Goal: Information Seeking & Learning: Learn about a topic

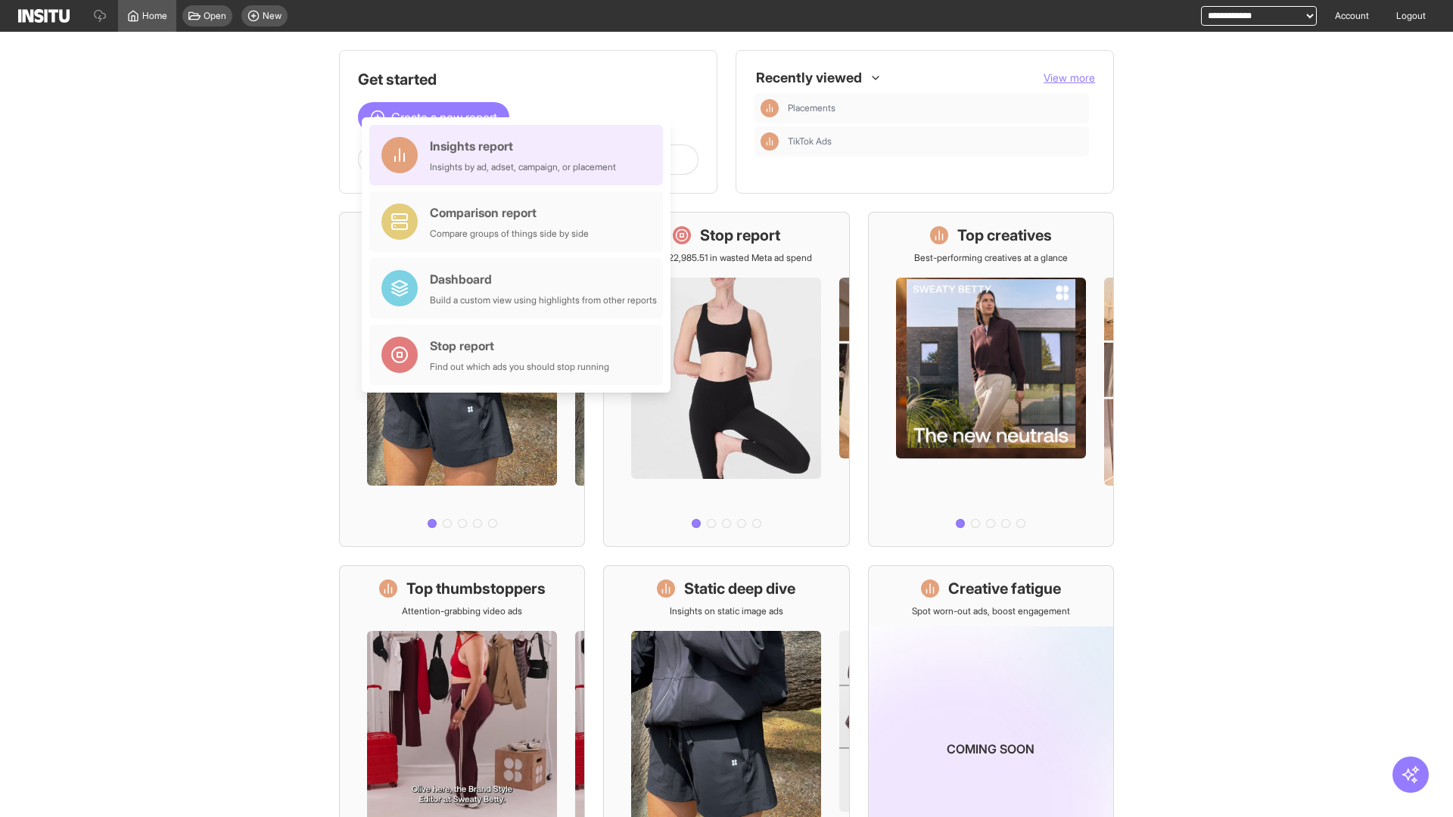
click at [520, 155] on div "Insights report Insights by ad, adset, campaign, or placement" at bounding box center [523, 155] width 186 height 36
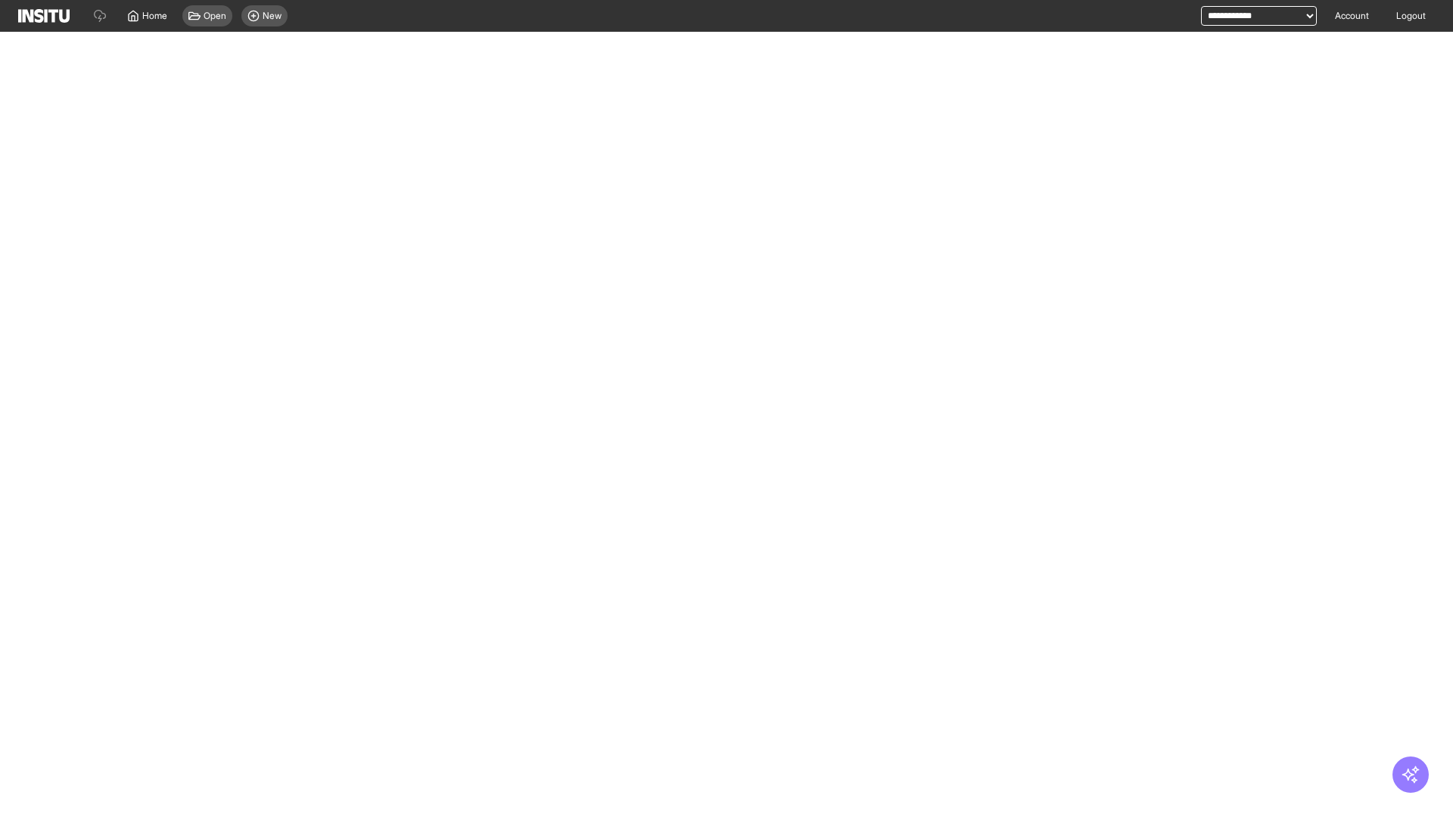
select select "**"
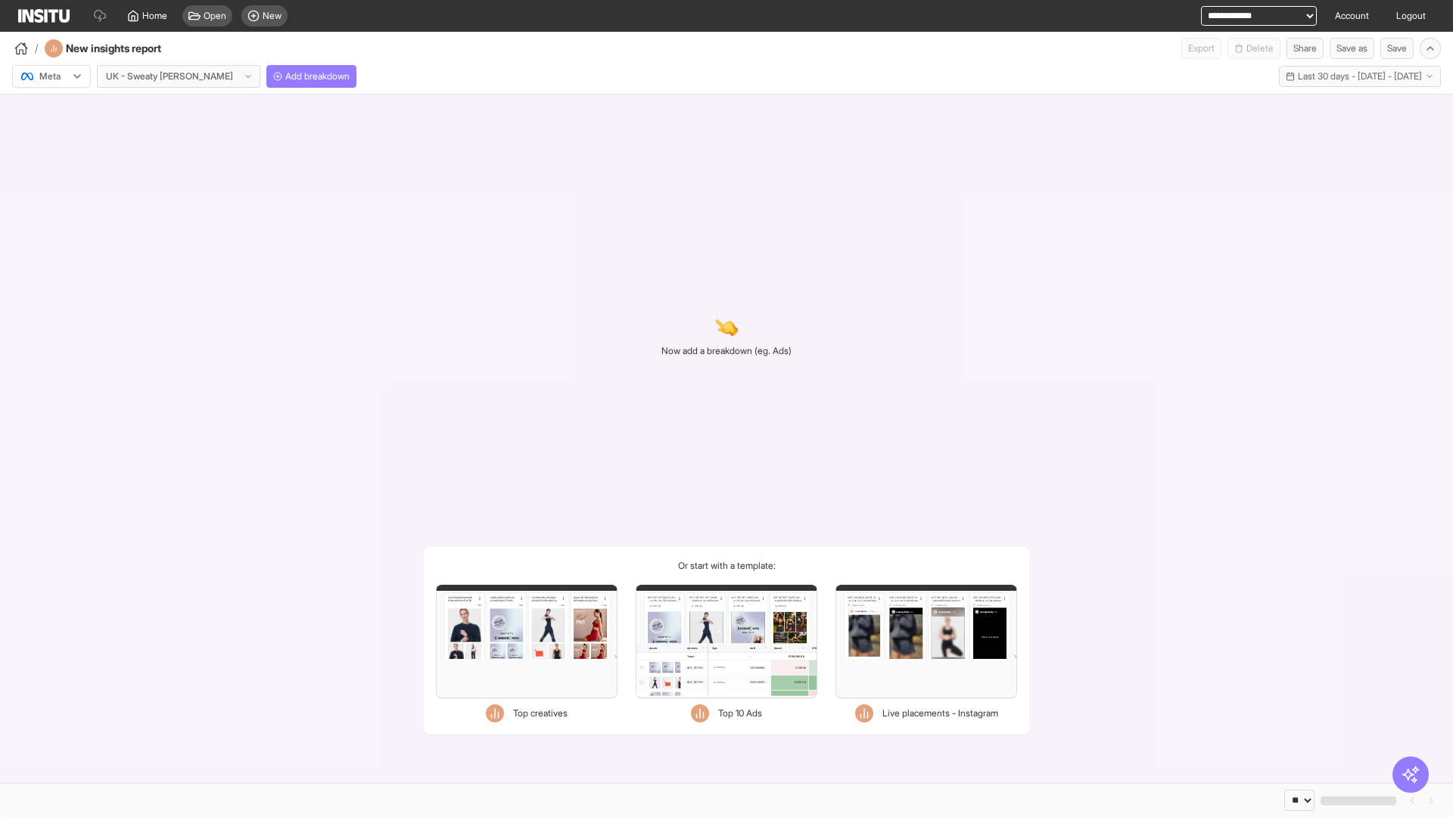
click at [51, 76] on div at bounding box center [41, 76] width 42 height 15
click at [51, 109] on span "Meta" at bounding box center [50, 109] width 20 height 14
click at [285, 76] on span "Add breakdown" at bounding box center [317, 76] width 64 height 12
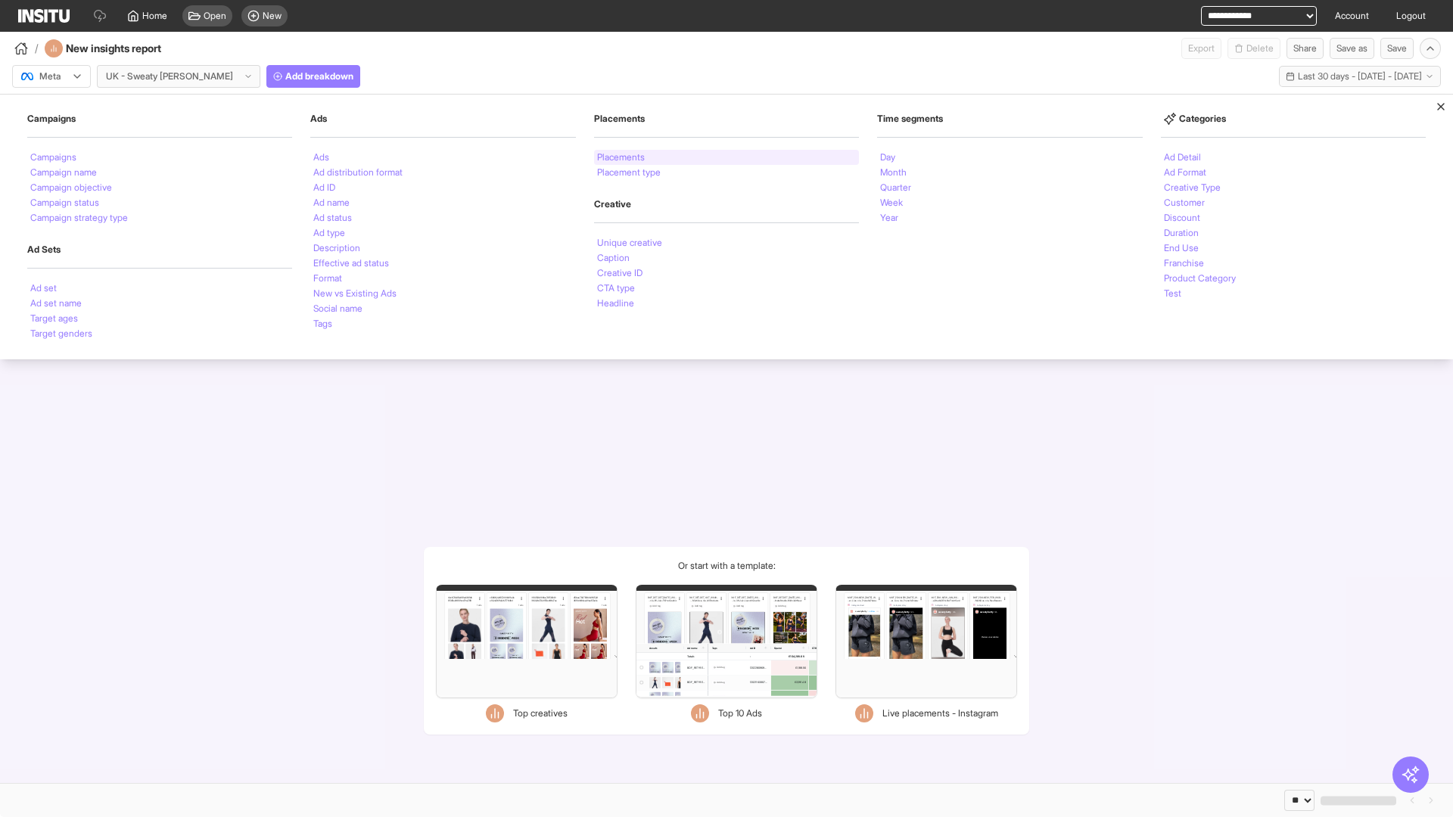
click at [622, 157] on li "Placements" at bounding box center [621, 157] width 48 height 9
